Goal: Find specific page/section: Find specific page/section

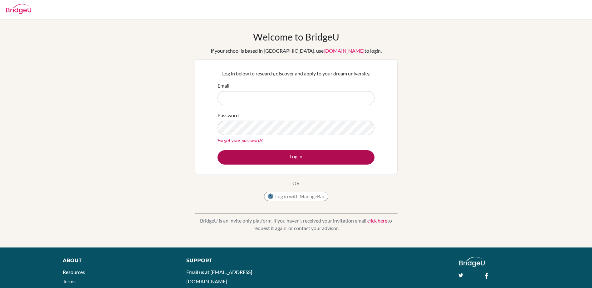
type input "[EMAIL_ADDRESS][DOMAIN_NAME]"
click at [292, 160] on button "Log in" at bounding box center [296, 157] width 157 height 14
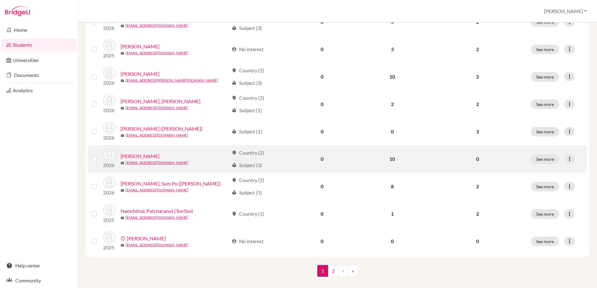
scroll to position [426, 0]
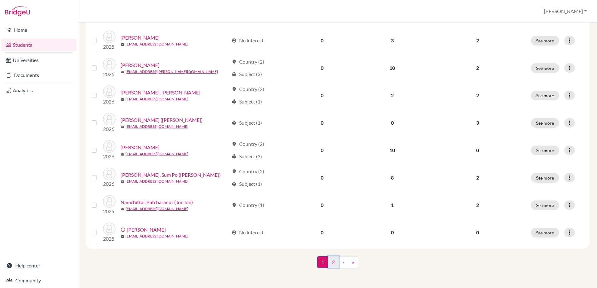
click at [331, 264] on link "2" at bounding box center [333, 263] width 11 height 12
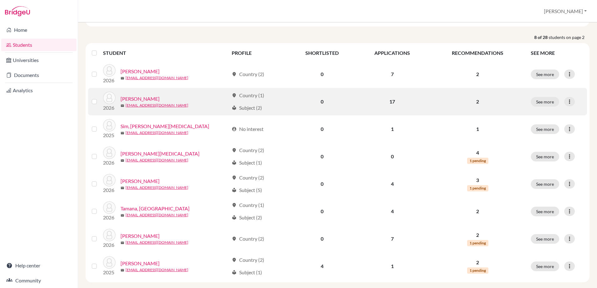
scroll to position [94, 0]
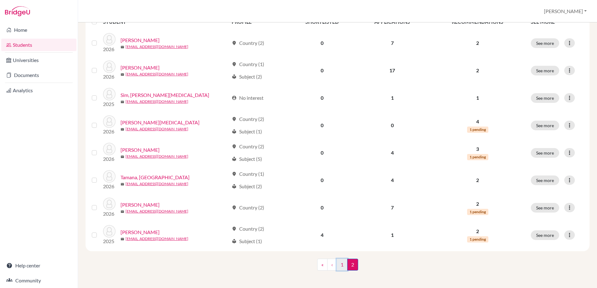
click at [341, 263] on link "1" at bounding box center [341, 265] width 11 height 12
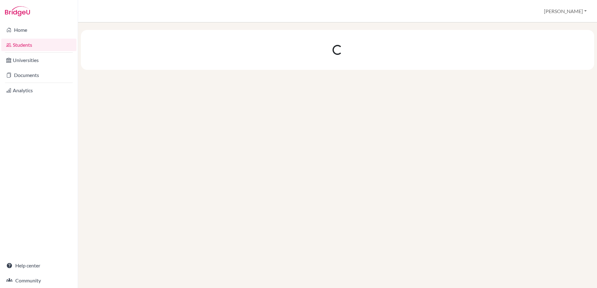
scroll to position [0, 0]
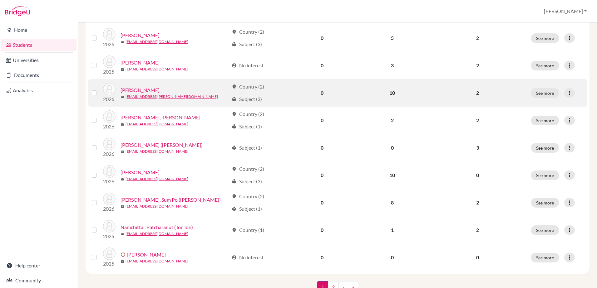
scroll to position [406, 0]
